Goal: Task Accomplishment & Management: Manage account settings

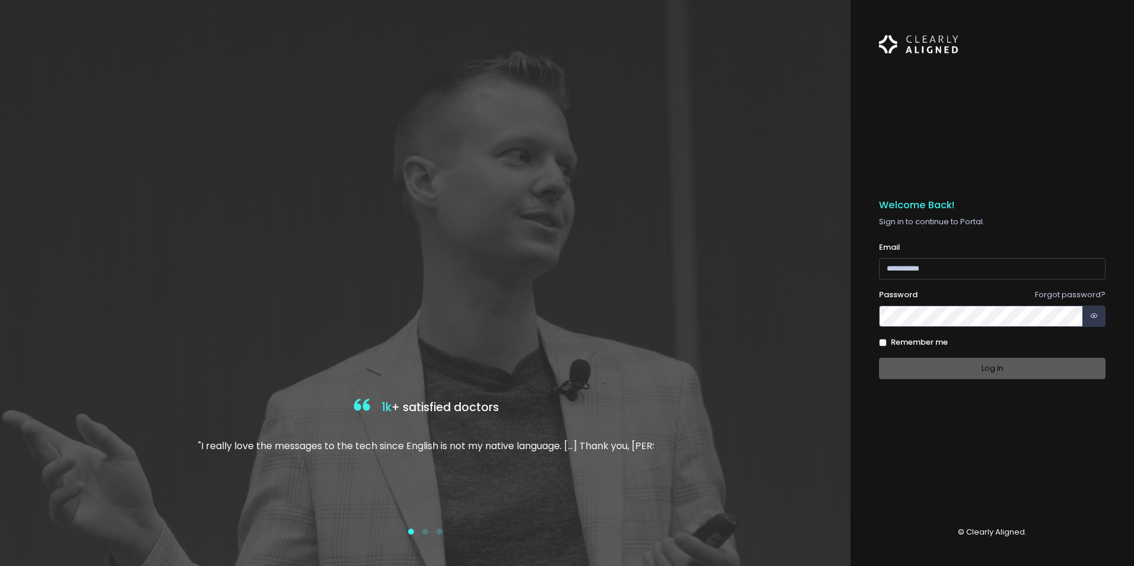
type input "**********"
click at [1029, 377] on div "Log In" at bounding box center [992, 369] width 227 height 22
click at [1002, 371] on button "Log In" at bounding box center [992, 369] width 227 height 22
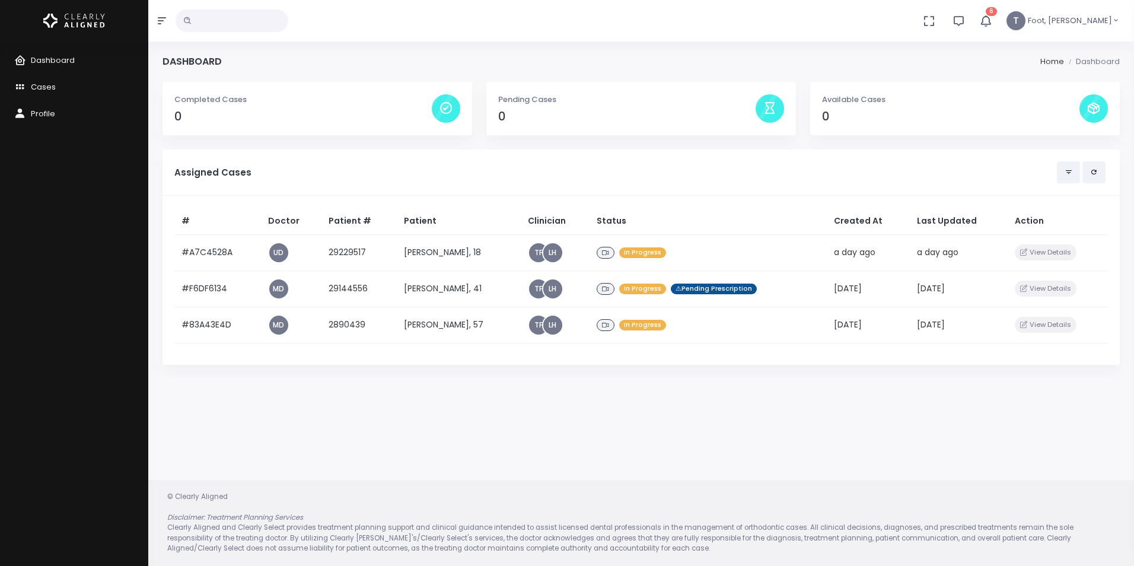
click at [992, 23] on icon "button" at bounding box center [985, 20] width 13 height 13
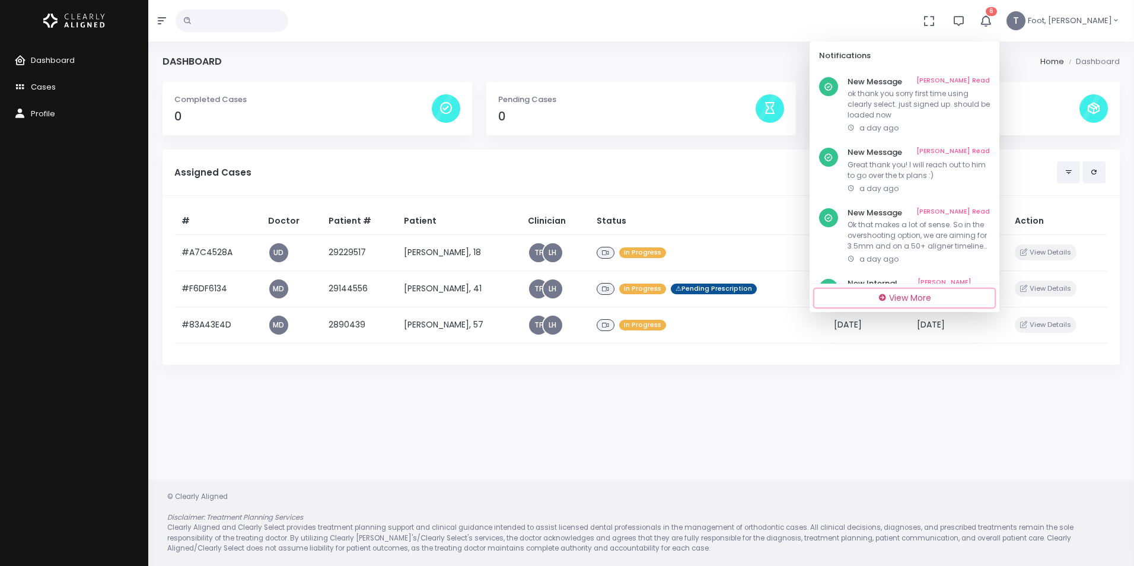
click at [925, 300] on span "View More" at bounding box center [910, 298] width 42 height 12
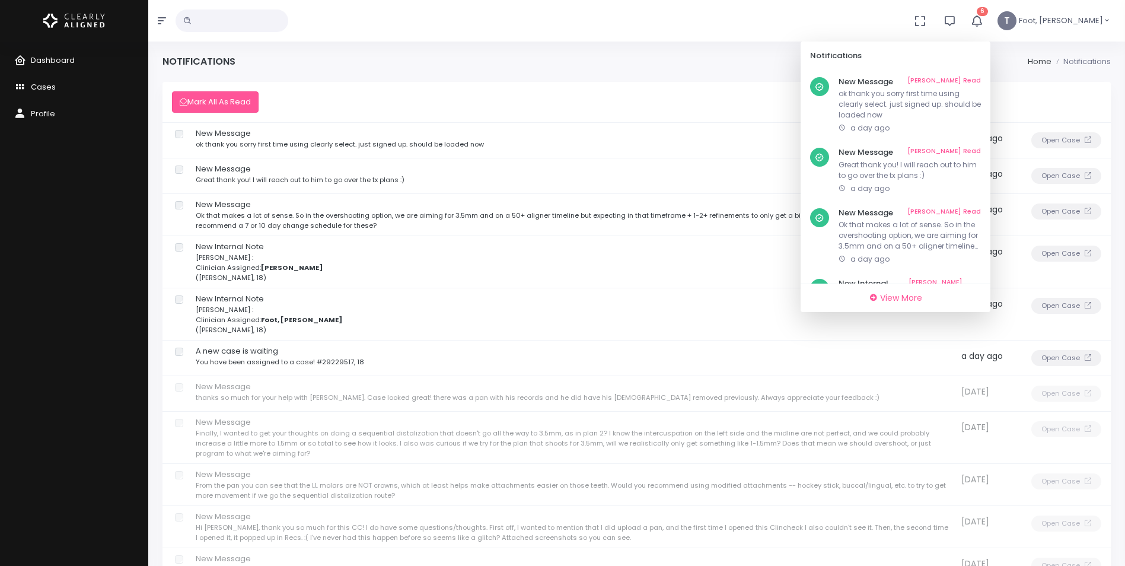
click at [177, 356] on td at bounding box center [178, 358] width 31 height 36
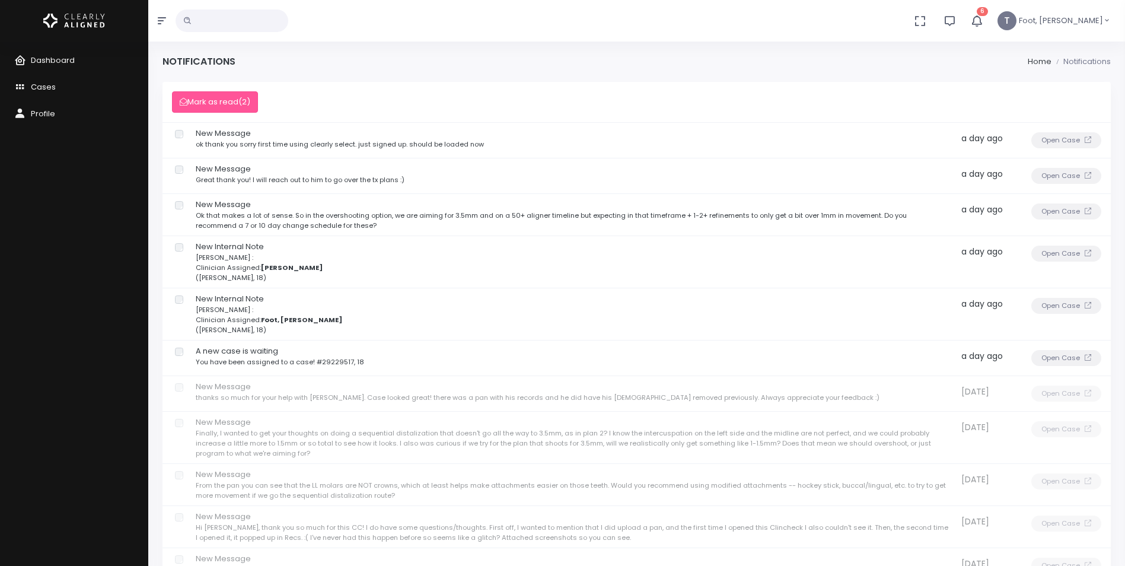
click at [181, 251] on td at bounding box center [178, 262] width 31 height 52
click at [226, 98] on button "Mark as read (3)" at bounding box center [215, 102] width 86 height 22
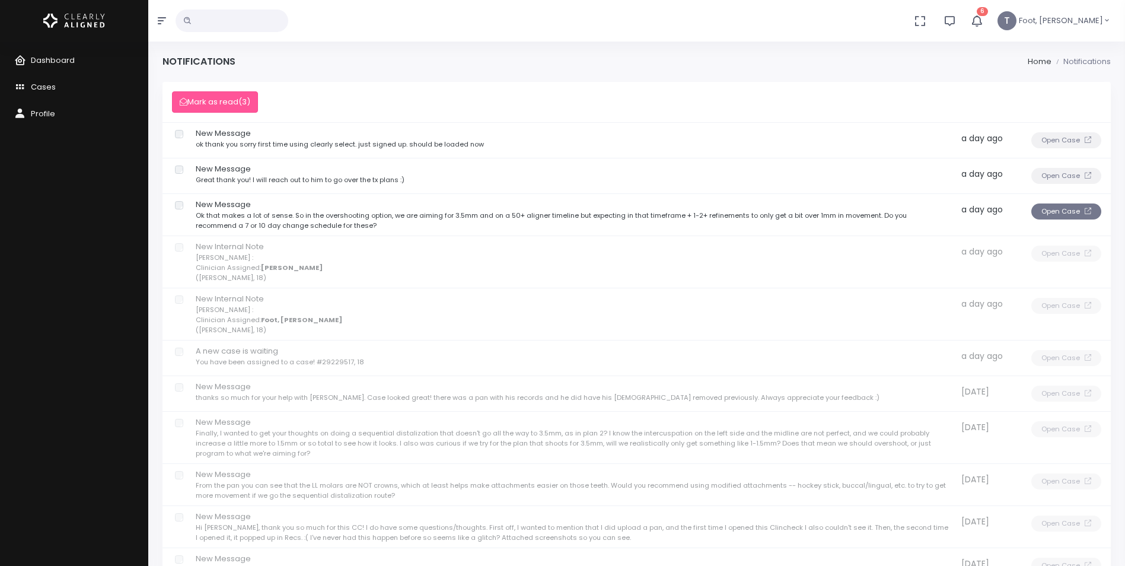
click at [1075, 209] on button "Open Case" at bounding box center [1066, 211] width 70 height 16
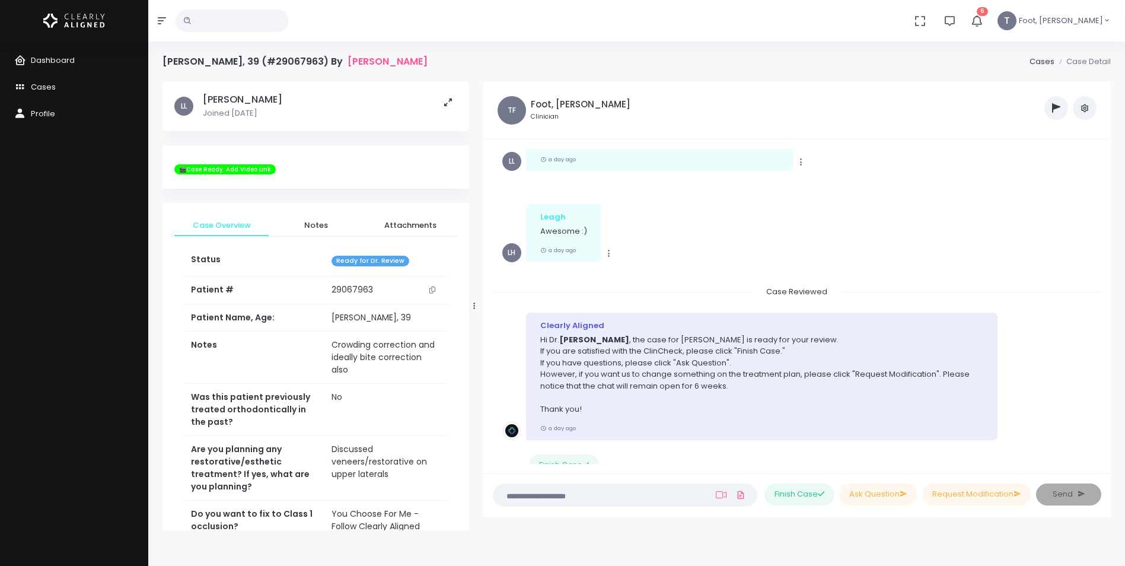
scroll to position [2004, 0]
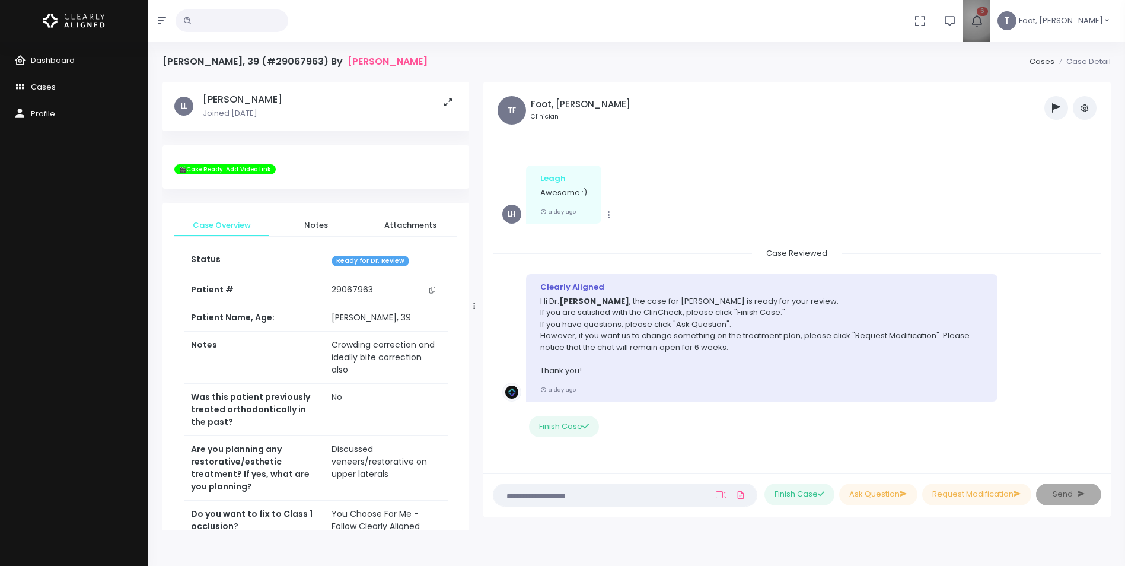
click at [983, 15] on icon "button" at bounding box center [976, 20] width 13 height 13
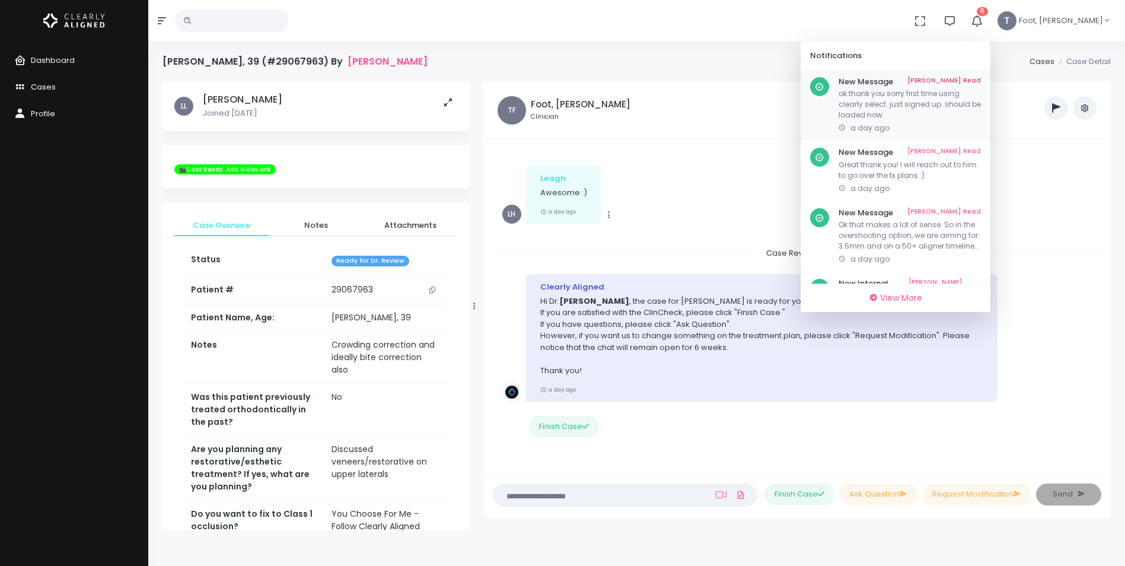
click at [976, 103] on p "ok thank you sorry first time using clearly select. just signed up. should be l…" at bounding box center [910, 104] width 142 height 32
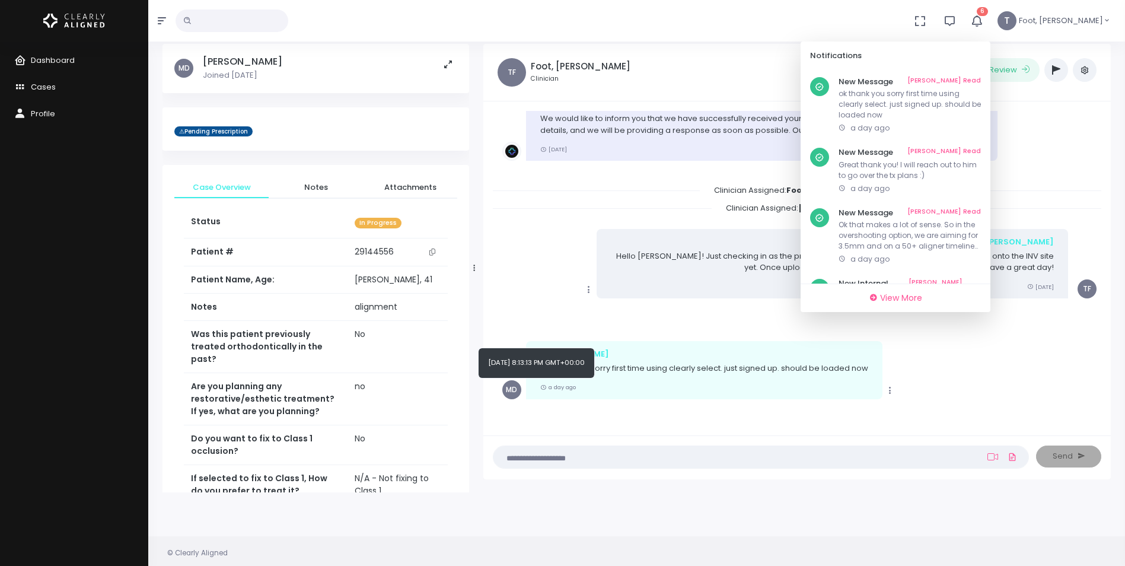
scroll to position [59, 0]
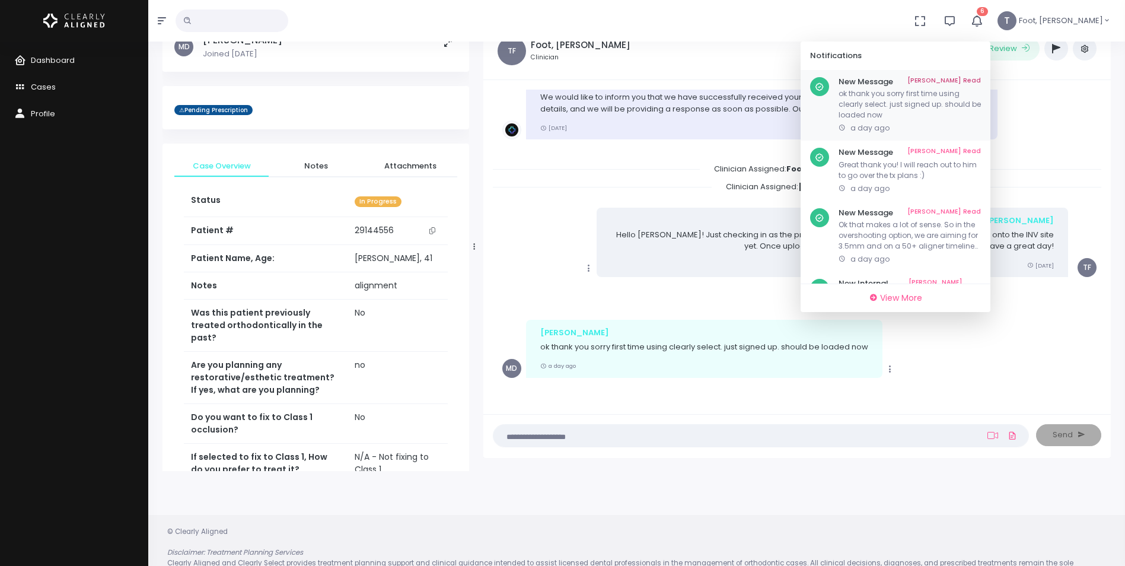
click at [991, 75] on div "New Message Mark As Read ok thank you sorry first time using clearly select. ju…" at bounding box center [896, 105] width 190 height 71
click at [981, 79] on link "Mark As Read" at bounding box center [944, 81] width 74 height 9
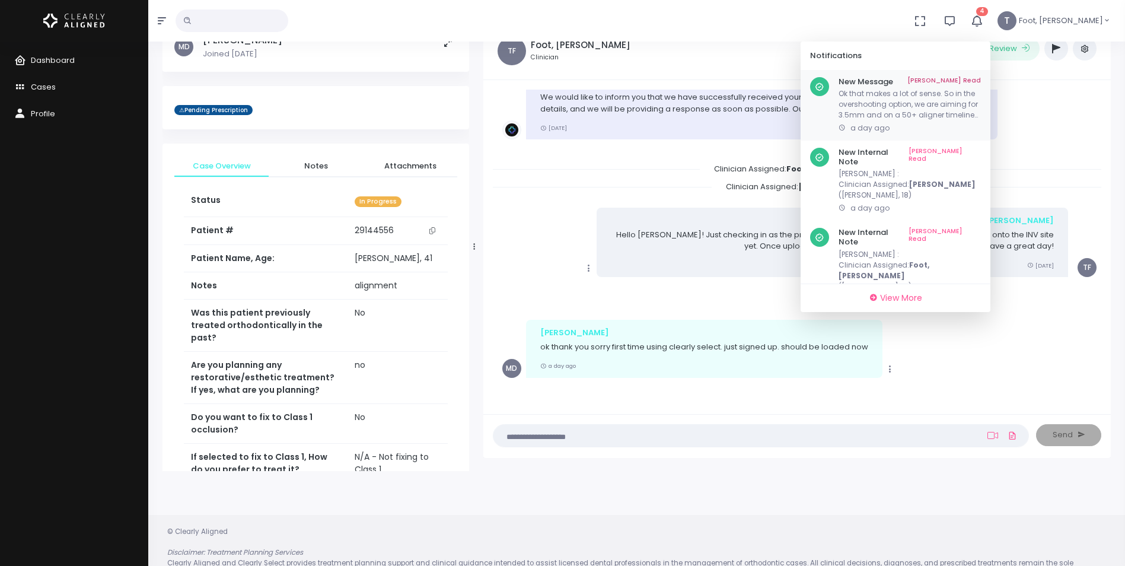
click at [981, 79] on link "Mark As Read" at bounding box center [944, 81] width 74 height 9
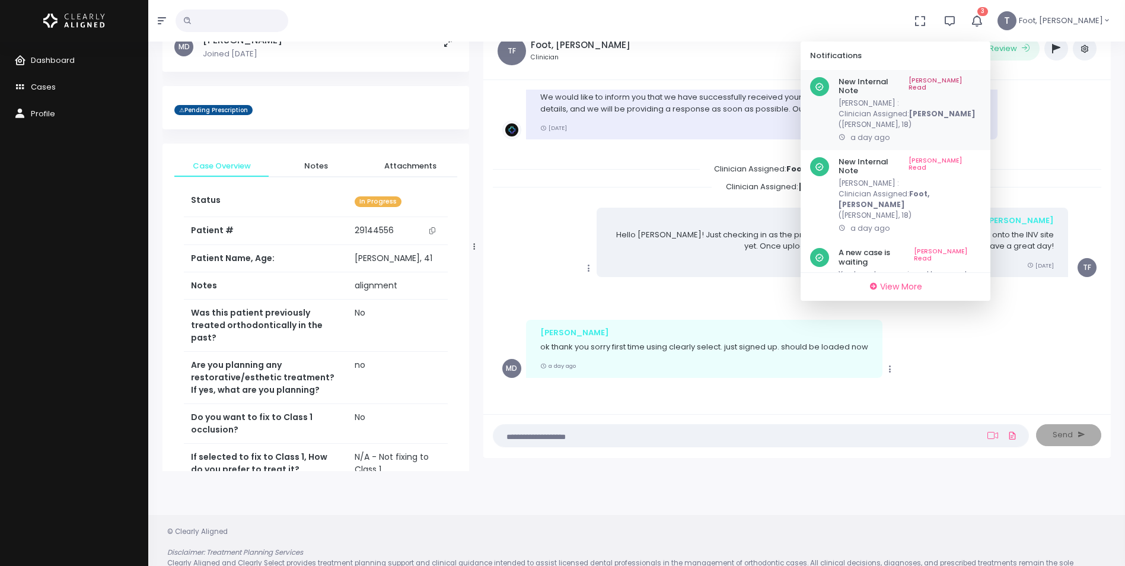
click at [981, 83] on link "Mark As Read" at bounding box center [945, 86] width 72 height 18
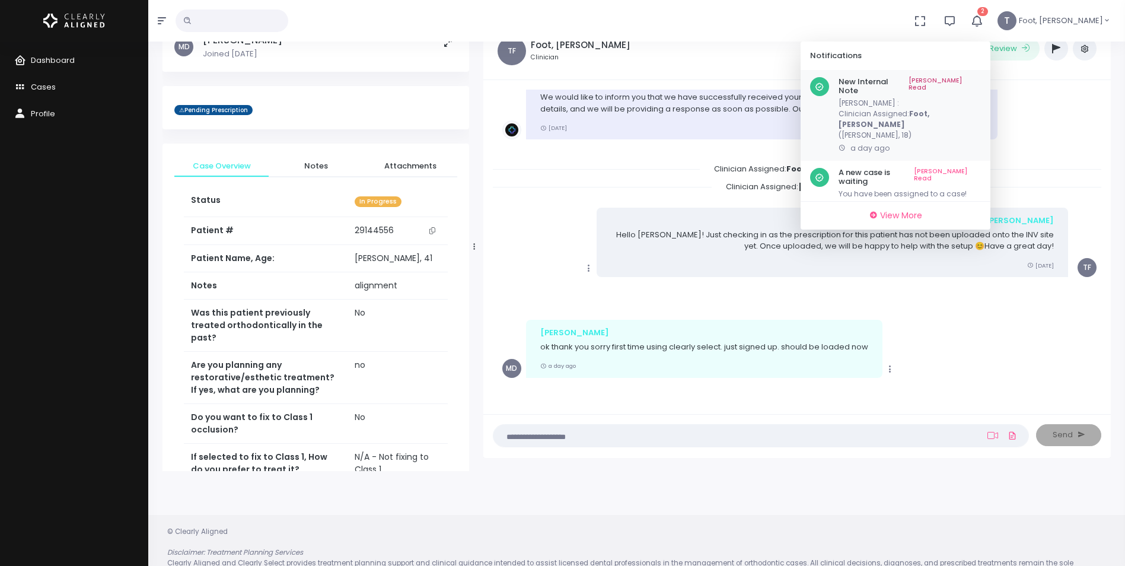
click at [991, 74] on div "New Internal Note Mark As Read Chris : Clinician Assigned: Foot, Teralyn (Valer…" at bounding box center [896, 115] width 190 height 91
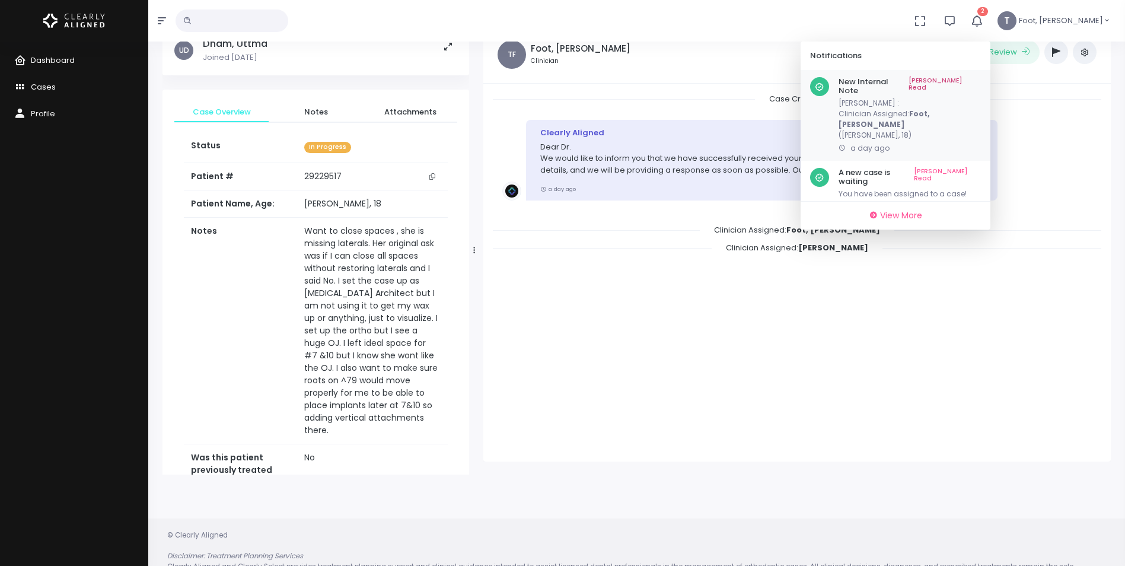
scroll to position [59, 0]
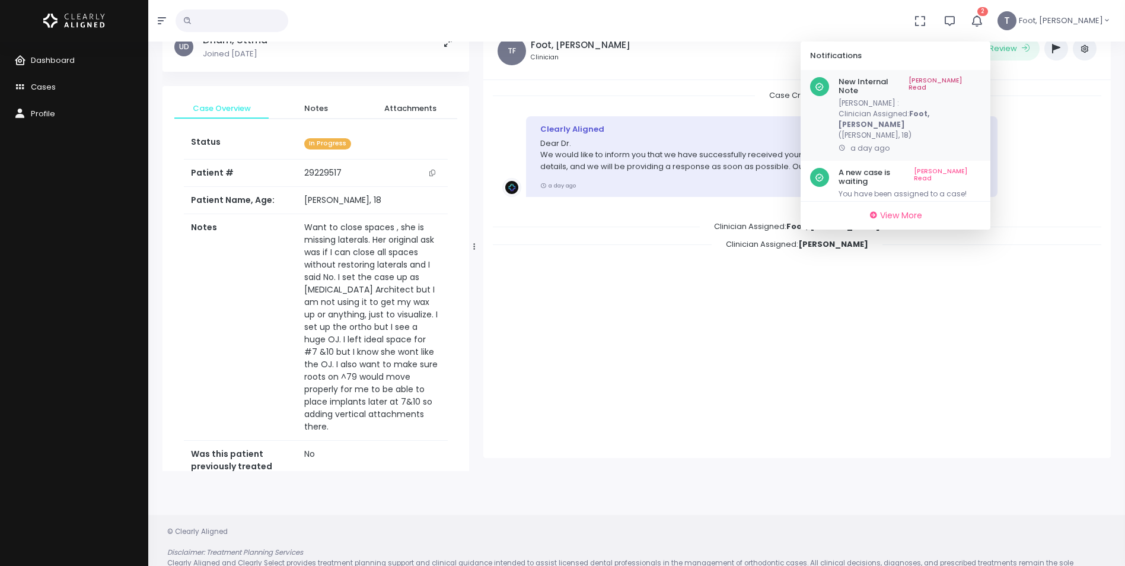
click at [981, 79] on link "Mark As Read" at bounding box center [945, 86] width 72 height 18
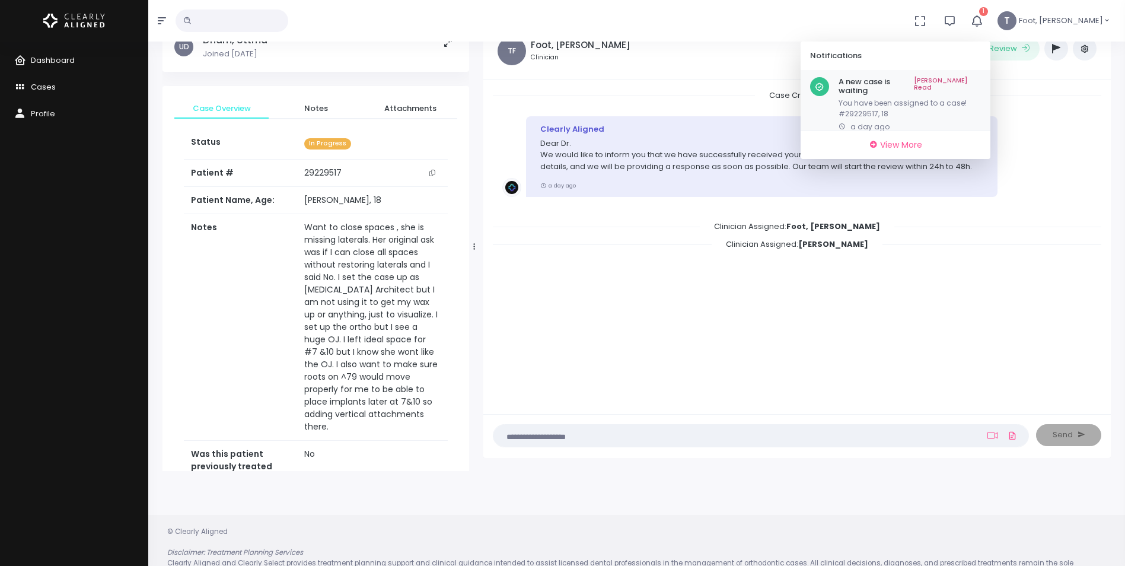
click at [991, 71] on div "A new case is waiting Mark As Read You have been assigned to a case! #29229517,…" at bounding box center [896, 104] width 190 height 69
click at [981, 81] on link "Mark As Read" at bounding box center [947, 86] width 67 height 18
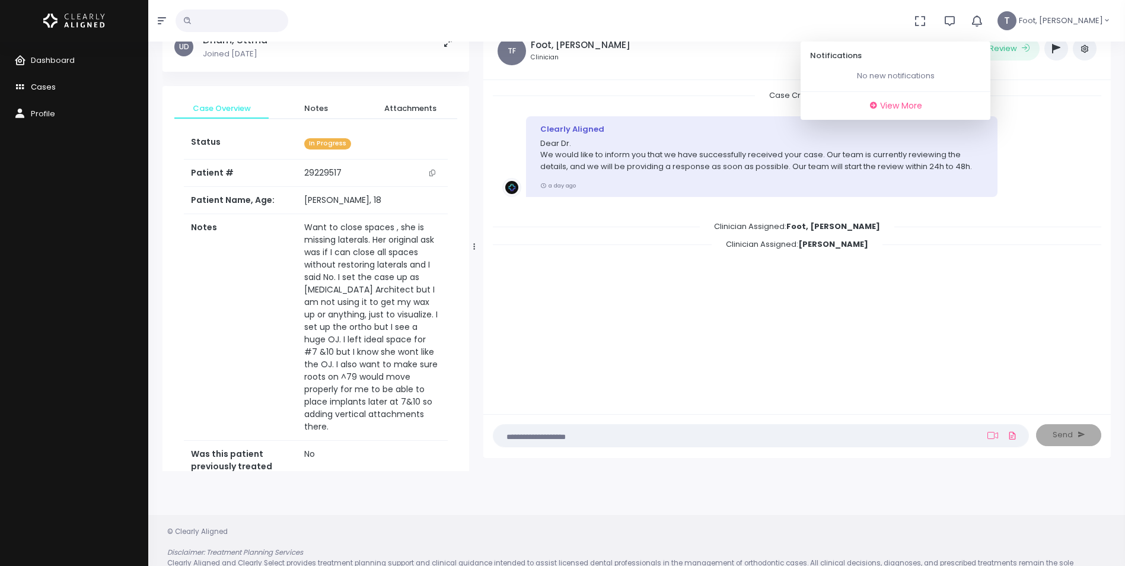
click at [48, 86] on span "Cases" at bounding box center [43, 86] width 25 height 11
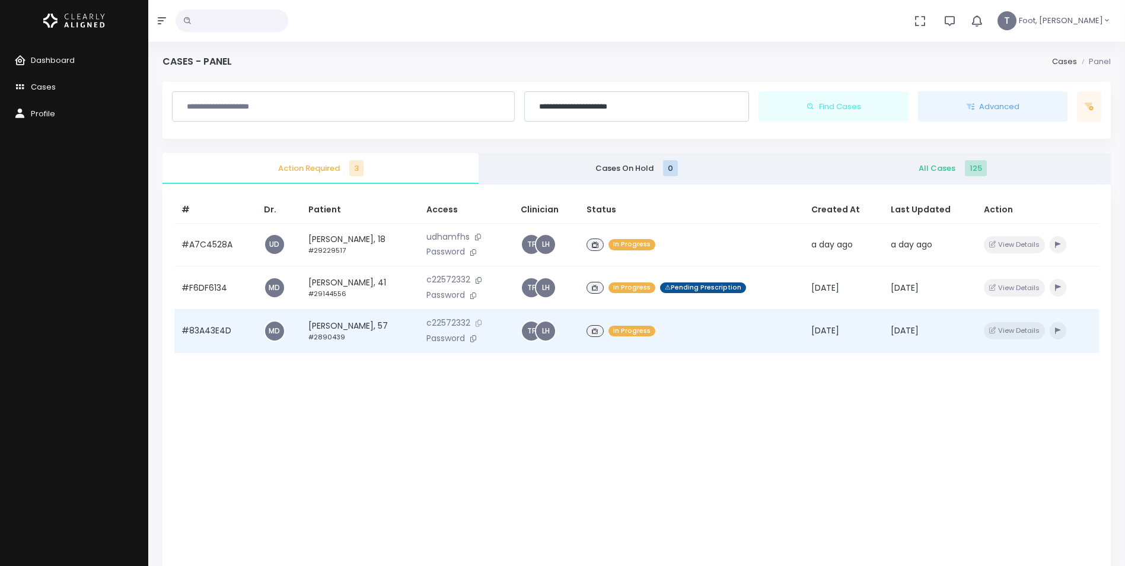
click at [482, 324] on icon at bounding box center [479, 323] width 6 height 7
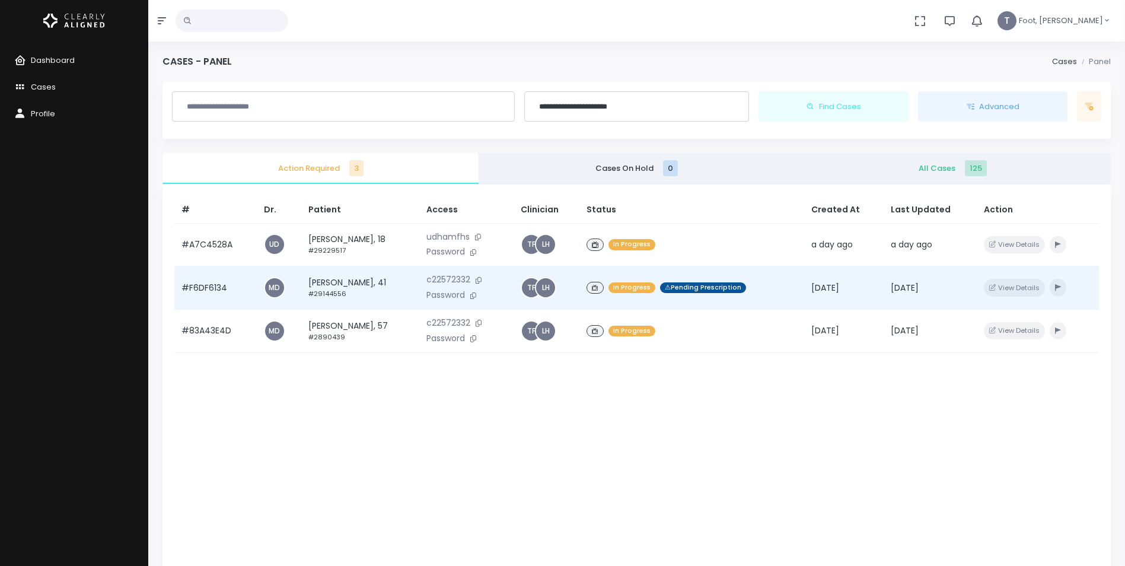
click at [361, 289] on td "tatiana boni, 41 #29144556" at bounding box center [360, 287] width 118 height 43
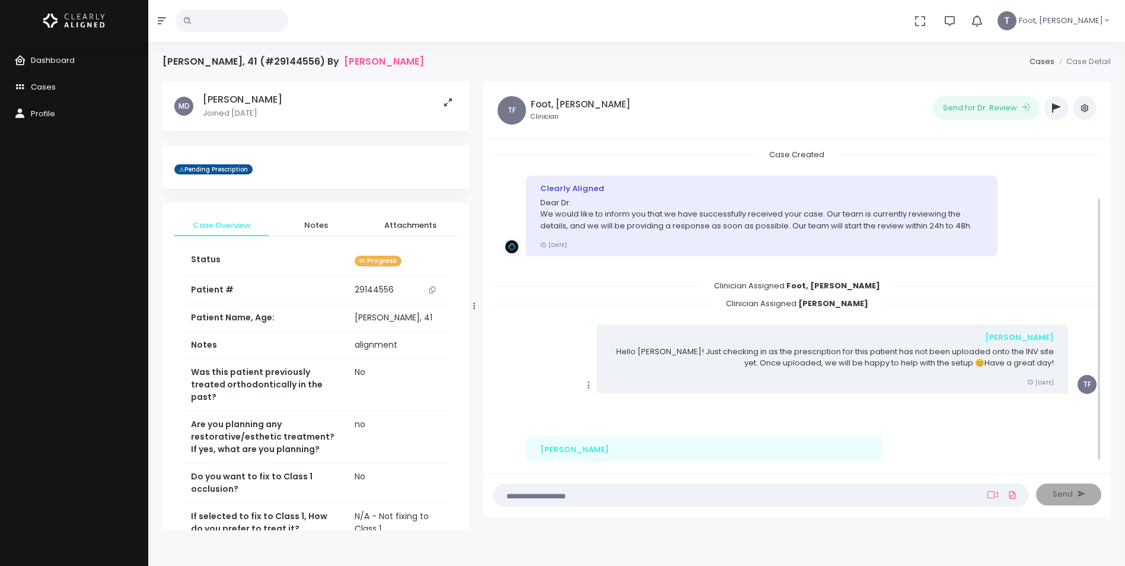
scroll to position [58, 0]
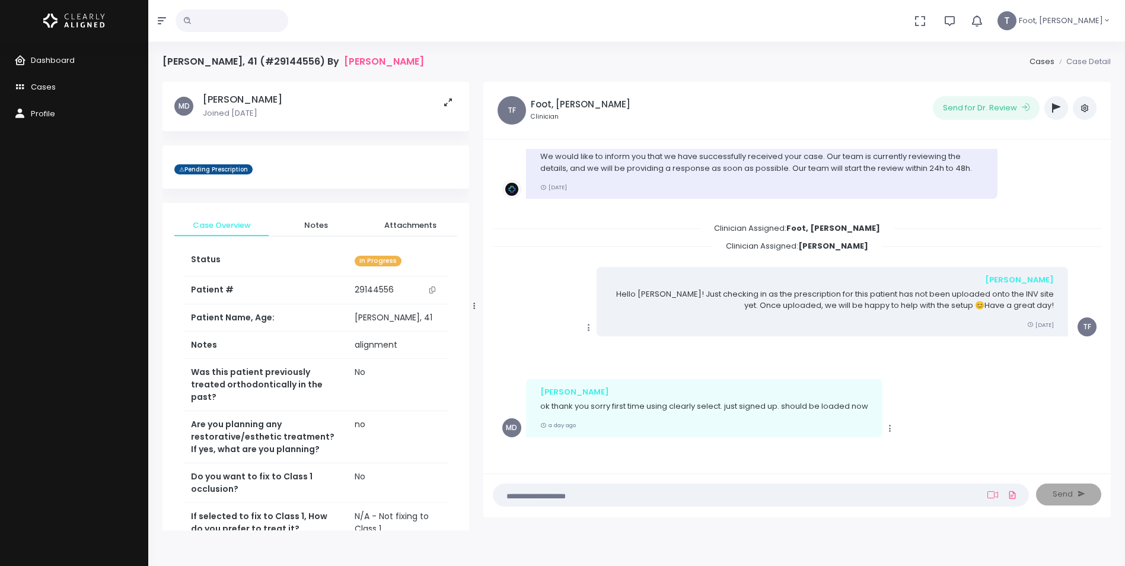
click at [1056, 109] on icon "button" at bounding box center [1056, 107] width 8 height 9
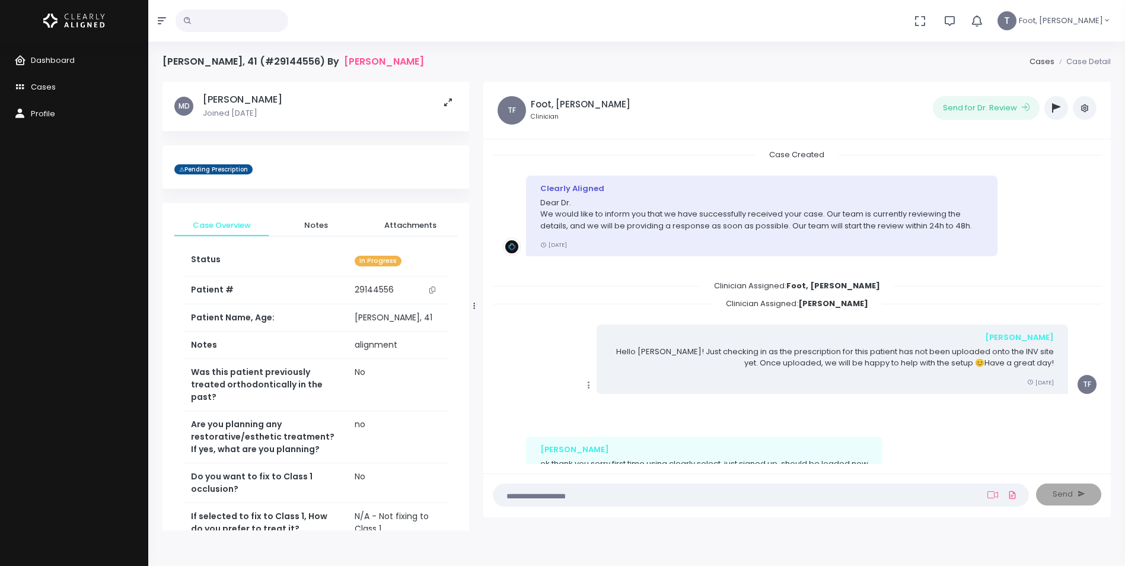
click at [1052, 105] on button "button" at bounding box center [1056, 108] width 24 height 24
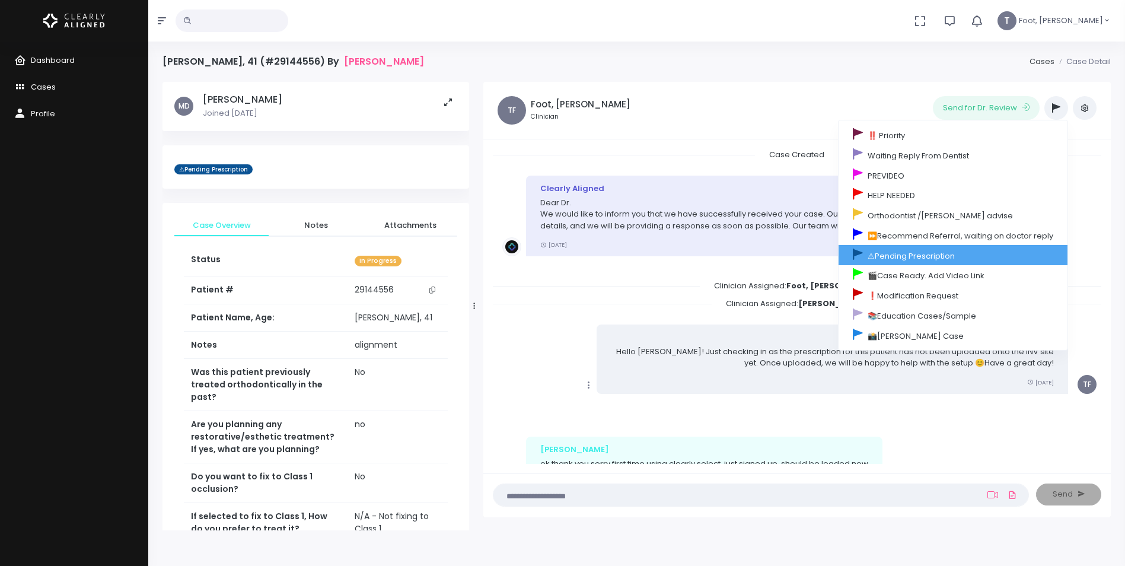
click at [914, 251] on link "⚠Pending Prescription" at bounding box center [953, 255] width 229 height 20
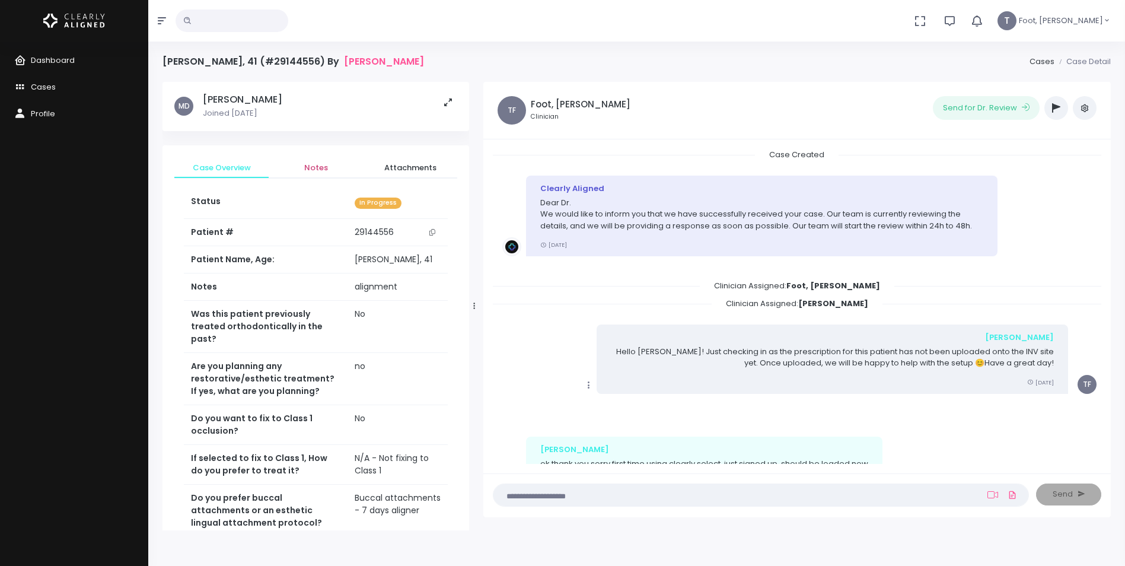
click at [322, 171] on span "Notes" at bounding box center [315, 168] width 75 height 12
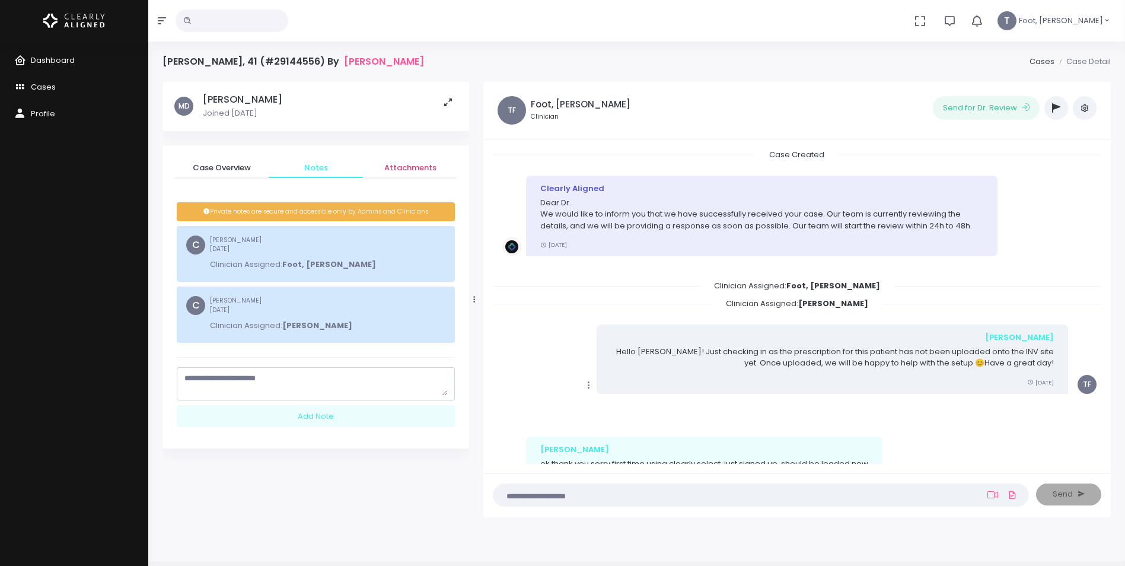
click at [416, 165] on span "Attachments" at bounding box center [409, 168] width 75 height 12
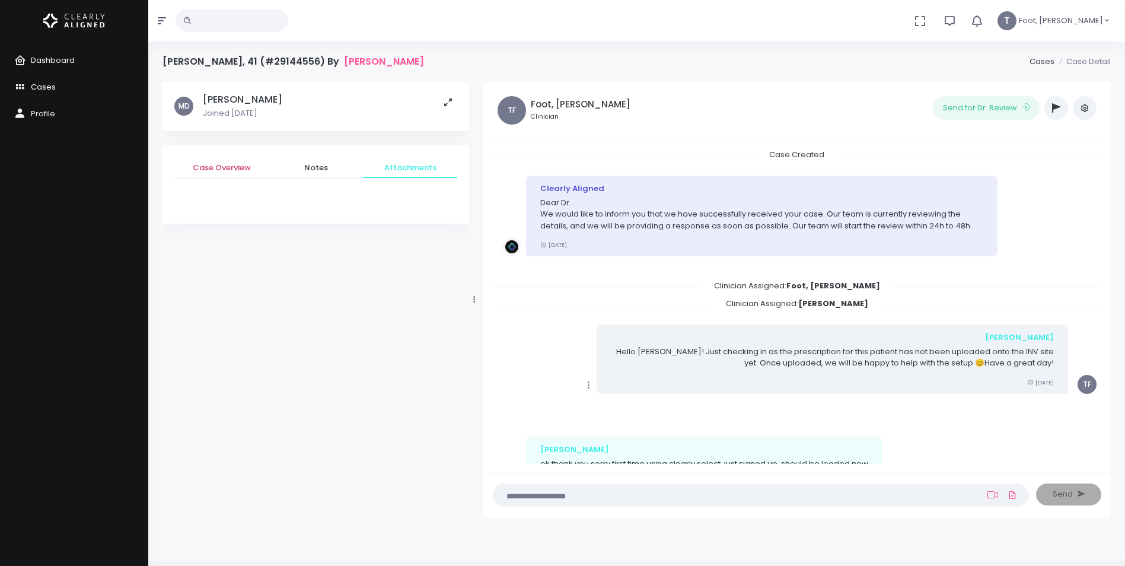
click at [200, 167] on span "Case Overview" at bounding box center [221, 168] width 75 height 12
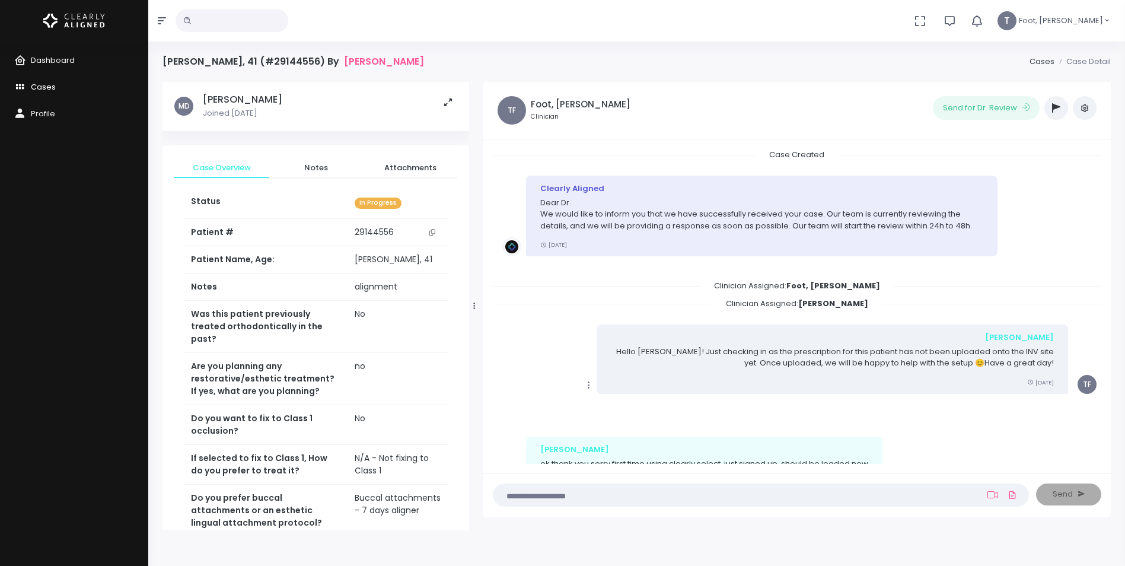
click at [27, 86] on icon "scrollable content" at bounding box center [22, 87] width 17 height 15
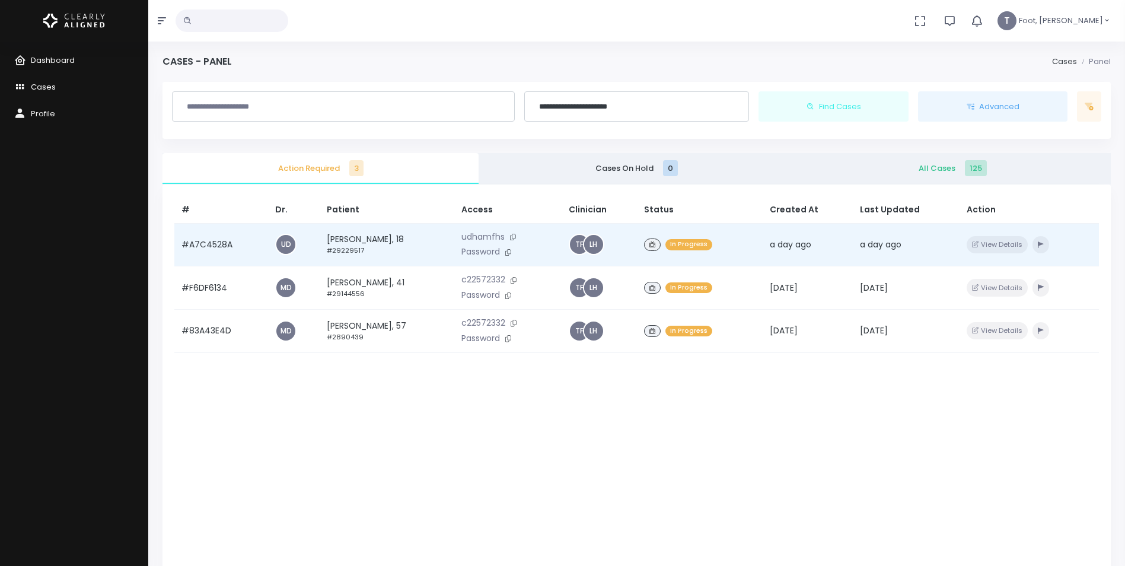
click at [390, 243] on td "[PERSON_NAME], 18 #29229517" at bounding box center [387, 244] width 135 height 43
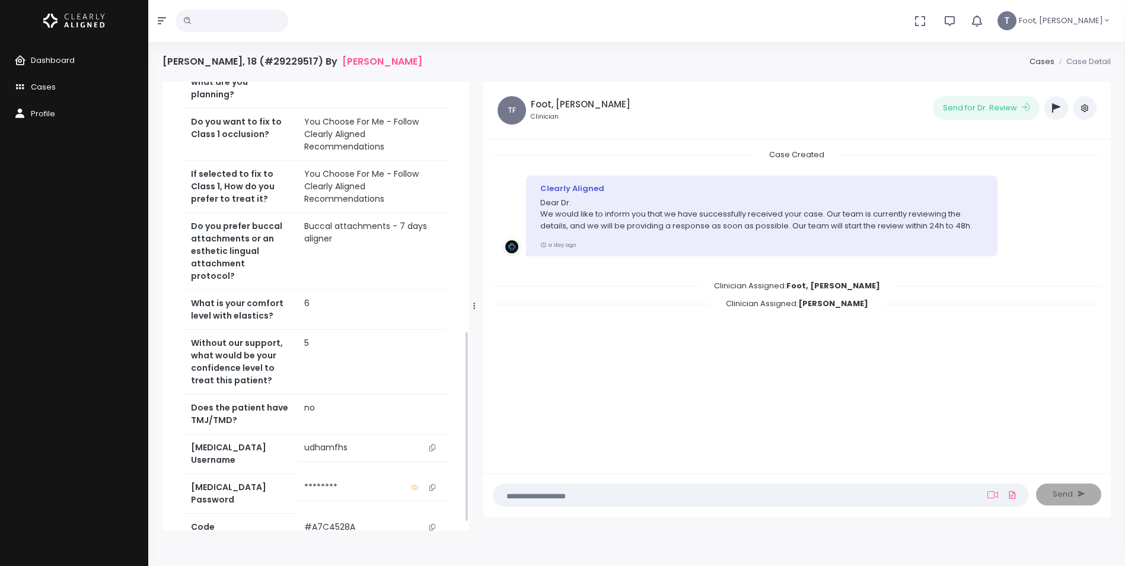
scroll to position [593, 0]
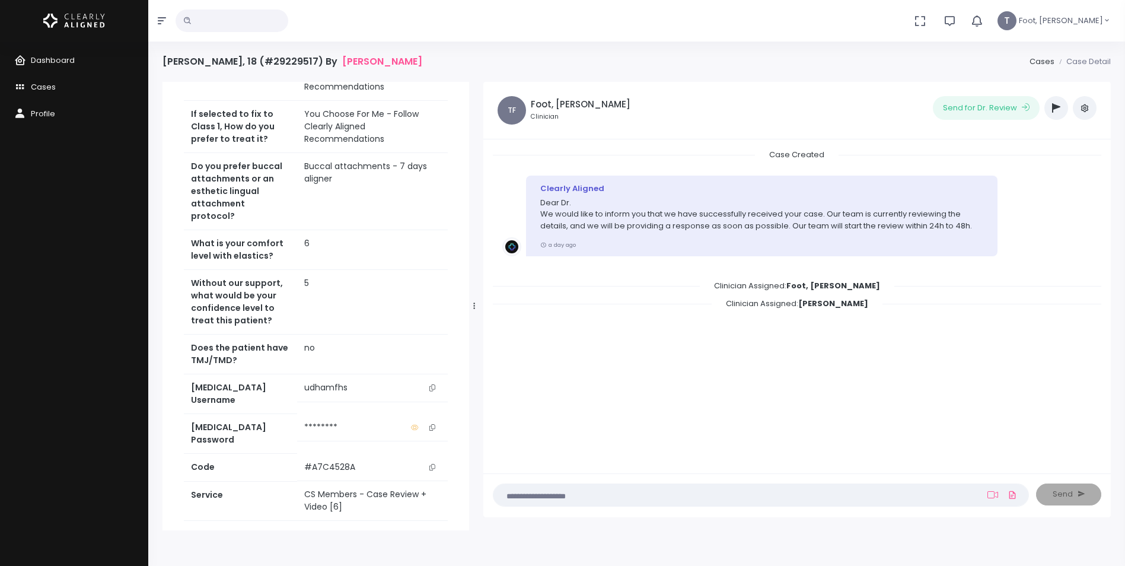
drag, startPoint x: 434, startPoint y: 361, endPoint x: 372, endPoint y: 369, distance: 62.8
click at [434, 384] on icon "scrollable content" at bounding box center [432, 387] width 6 height 7
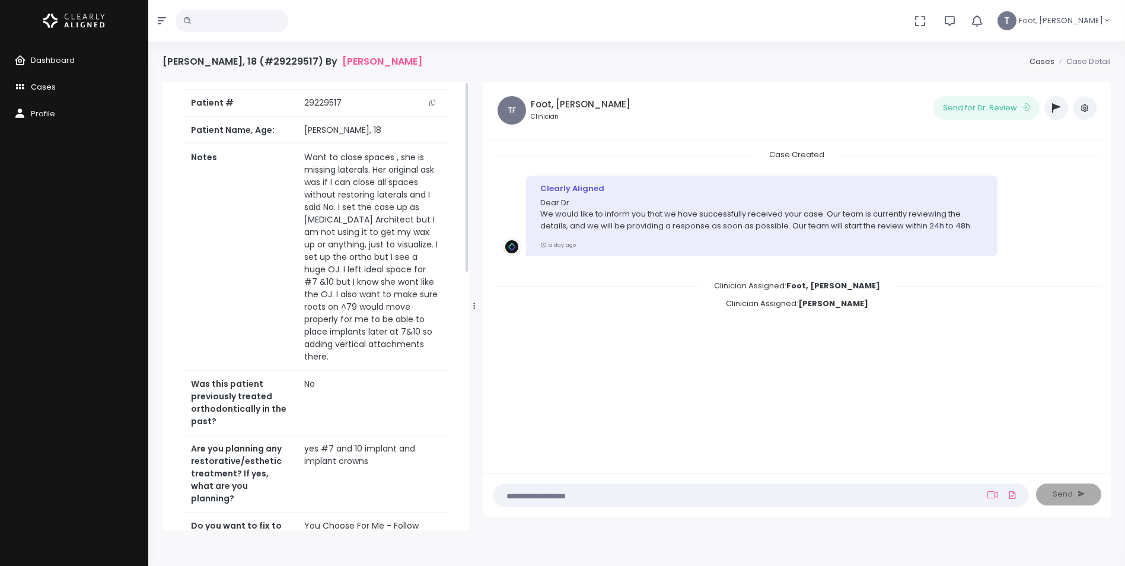
scroll to position [0, 0]
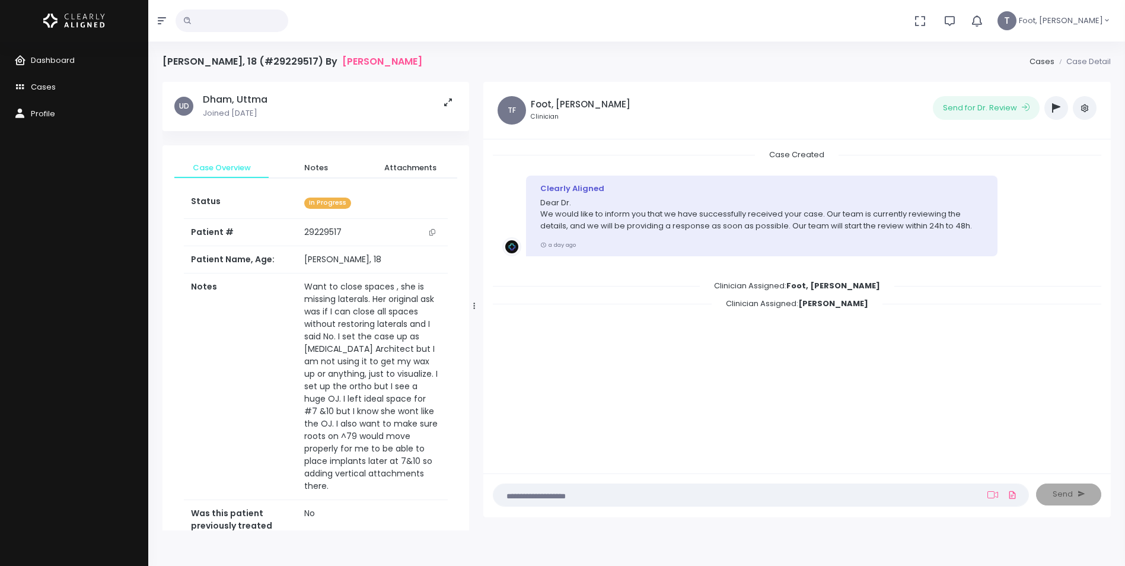
click at [431, 233] on icon "scrollable content" at bounding box center [432, 232] width 6 height 7
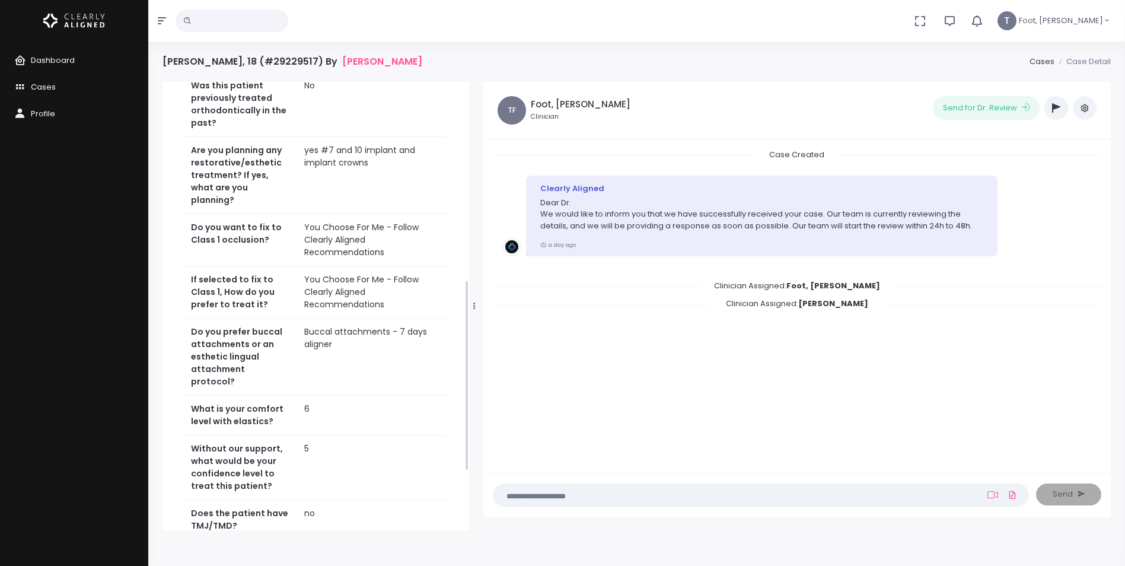
scroll to position [474, 0]
